Goal: Transaction & Acquisition: Download file/media

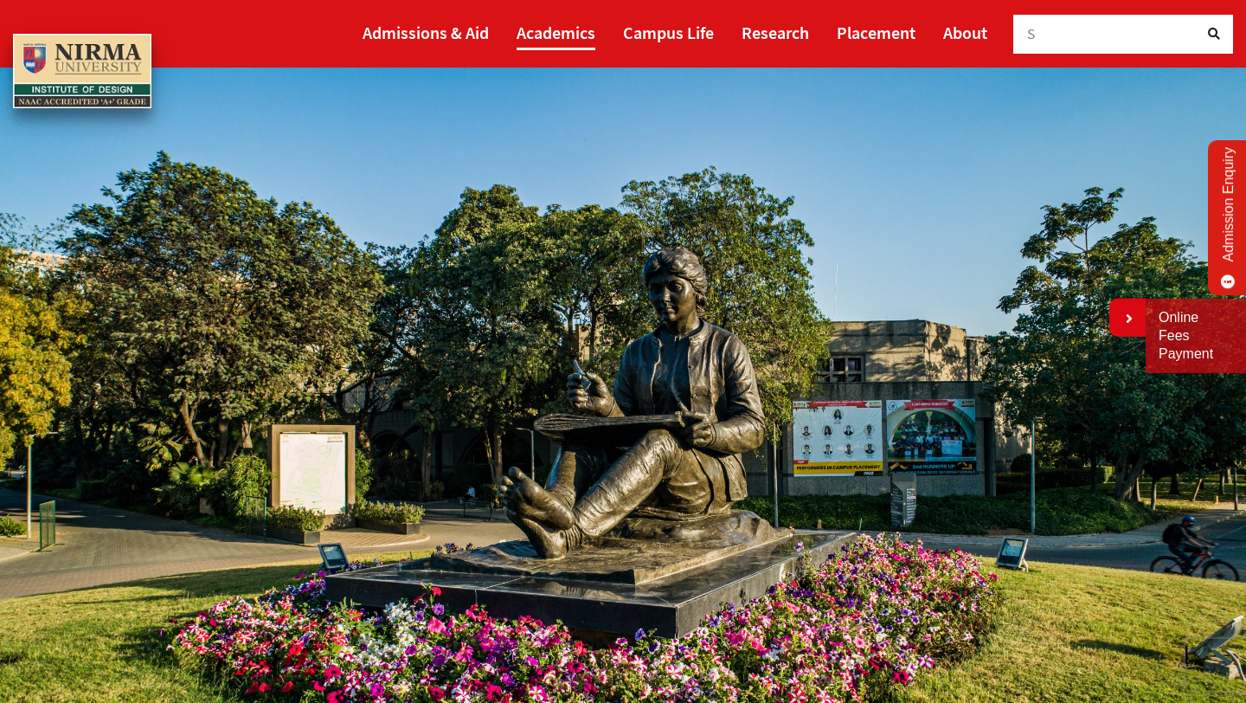
click at [545, 21] on link "Academics" at bounding box center [556, 32] width 79 height 35
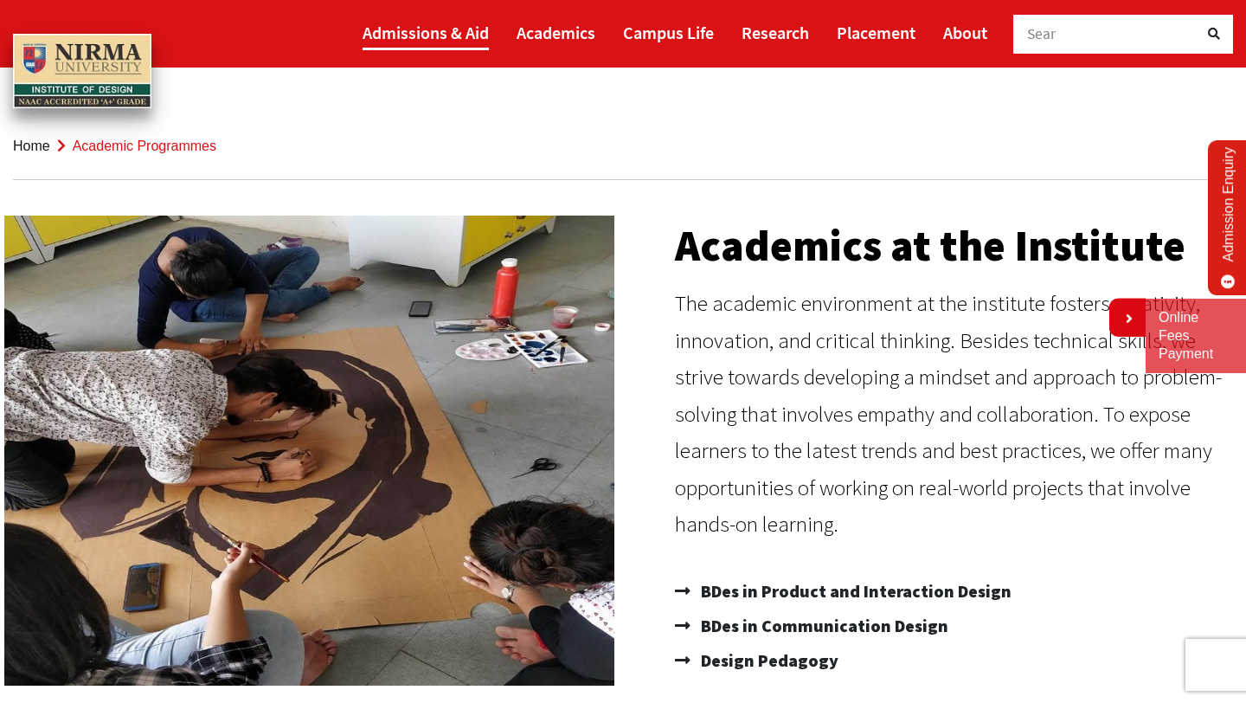
click at [476, 41] on link "Admissions & Aid" at bounding box center [426, 32] width 126 height 35
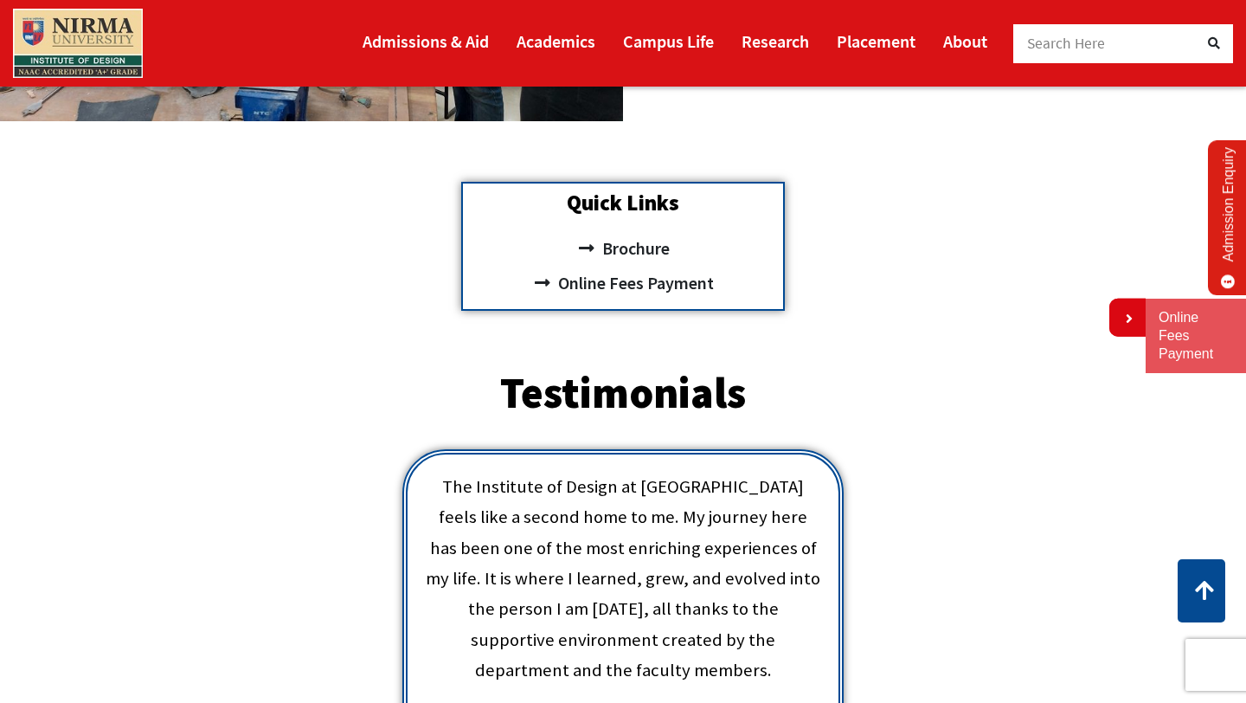
scroll to position [554, 0]
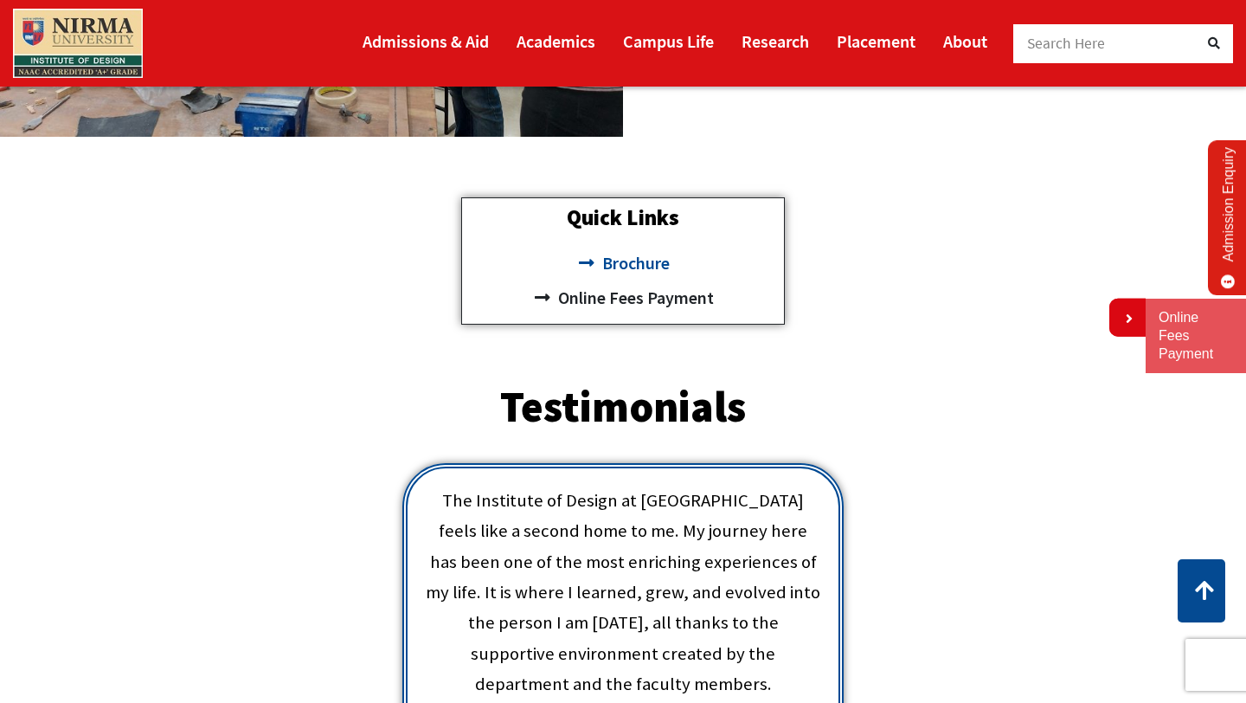
click at [610, 270] on span "Brochure" at bounding box center [634, 263] width 72 height 35
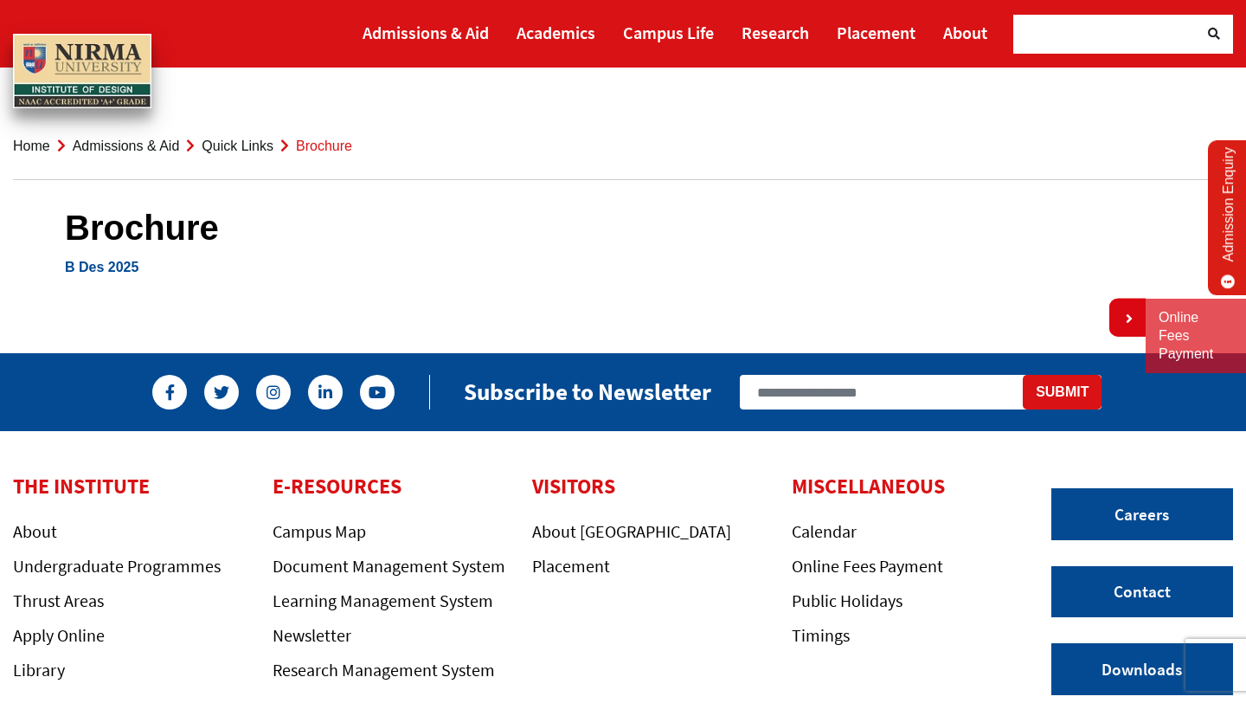
click at [102, 271] on link "B Des 2025" at bounding box center [102, 267] width 74 height 15
